Goal: Information Seeking & Learning: Learn about a topic

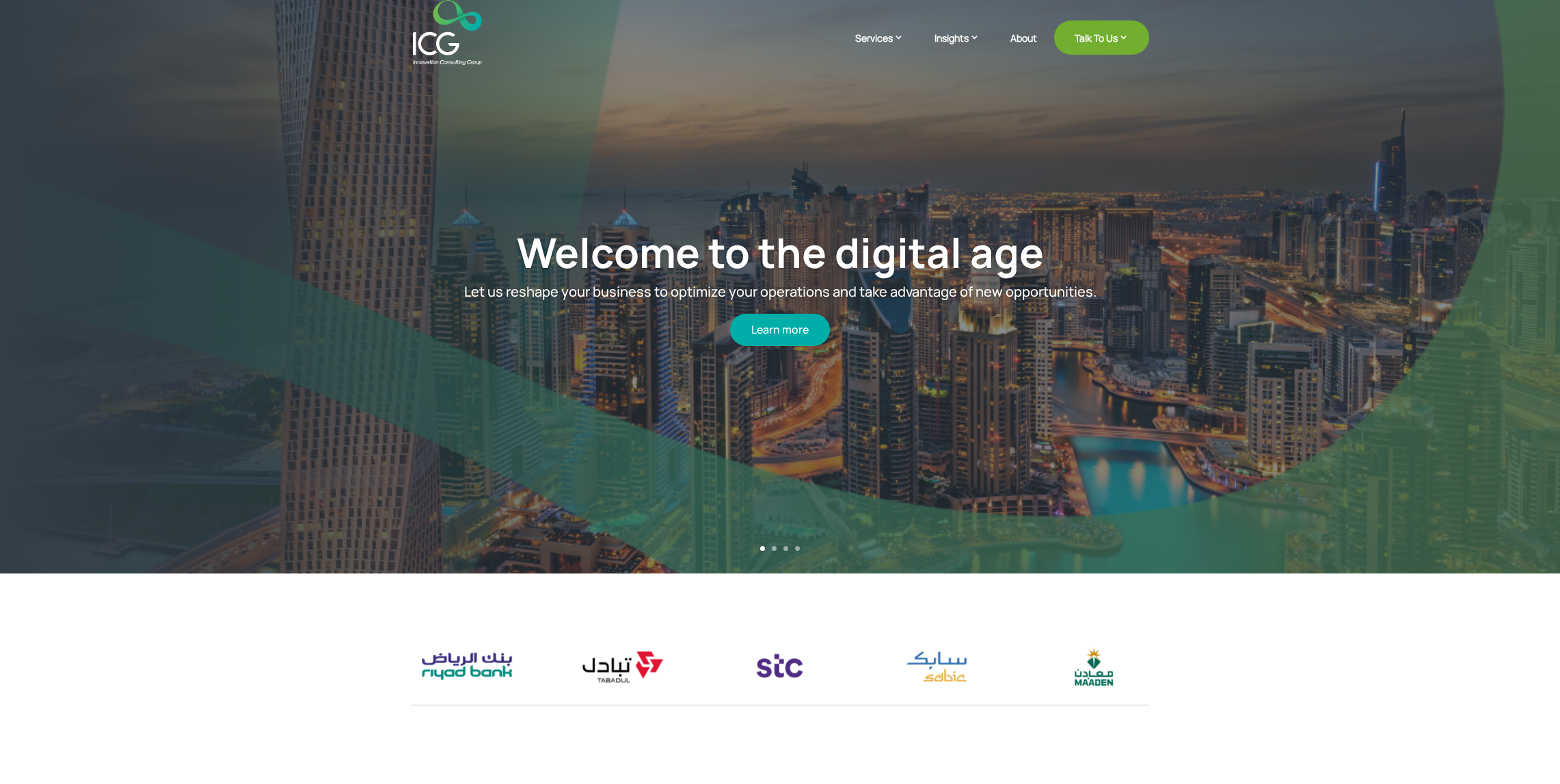
click at [424, 45] on img at bounding box center [448, 33] width 69 height 65
